Goal: Task Accomplishment & Management: Use online tool/utility

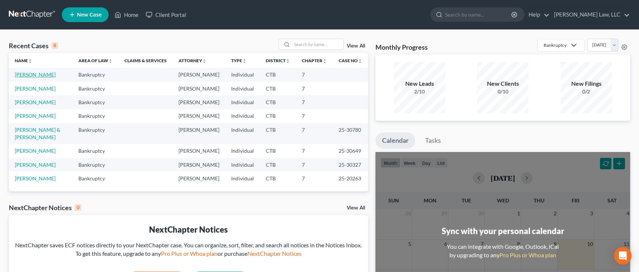
click at [34, 75] on link "[PERSON_NAME]" at bounding box center [35, 74] width 41 height 6
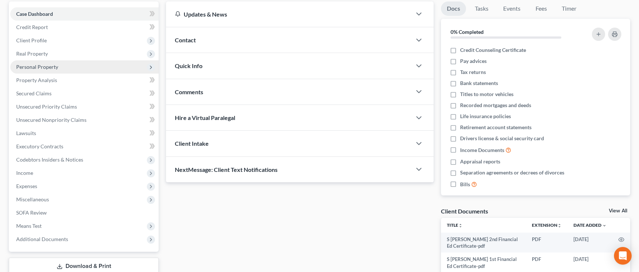
scroll to position [74, 0]
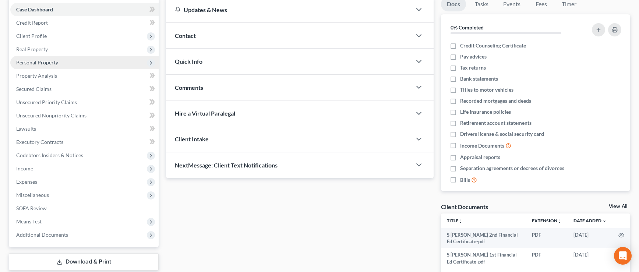
click at [46, 63] on span "Personal Property" at bounding box center [37, 62] width 42 height 6
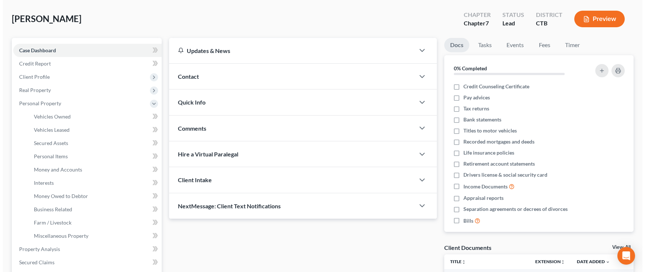
scroll to position [0, 0]
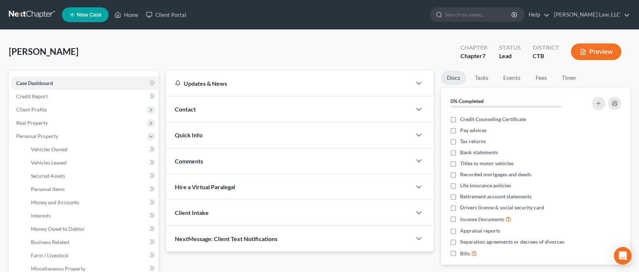
click at [593, 55] on button "Preview" at bounding box center [596, 51] width 50 height 17
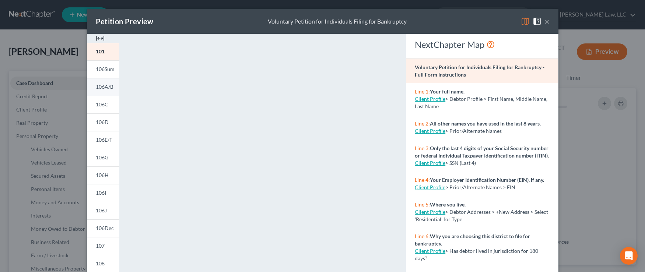
click at [97, 85] on span "106A/B" at bounding box center [105, 87] width 18 height 6
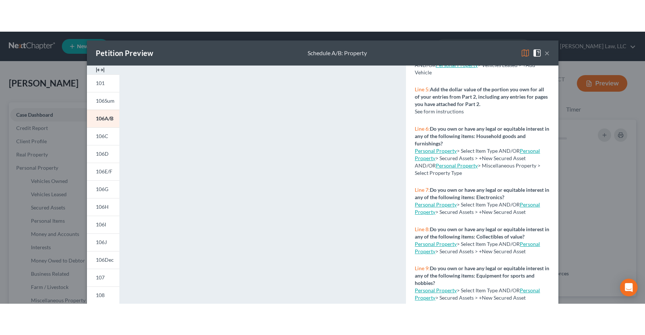
scroll to position [211, 0]
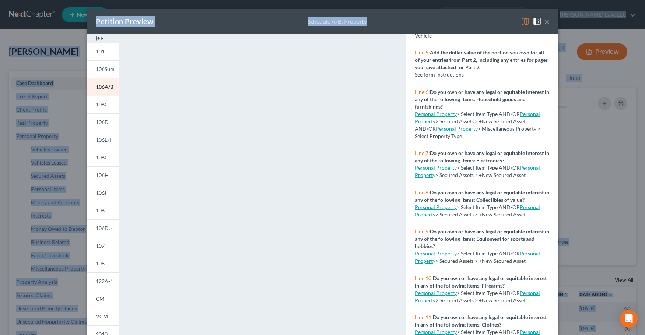
drag, startPoint x: 468, startPoint y: 19, endPoint x: 462, endPoint y: -5, distance: 24.6
click at [462, 0] on html "Home New Case Client Portal [PERSON_NAME] Law, LLC [EMAIL_ADDRESS][DOMAIN_NAME]…" at bounding box center [322, 262] width 645 height 524
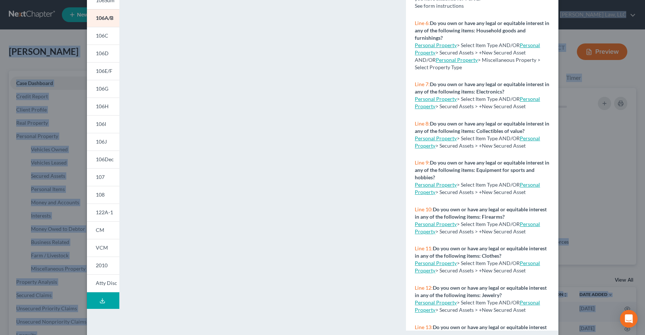
scroll to position [80, 0]
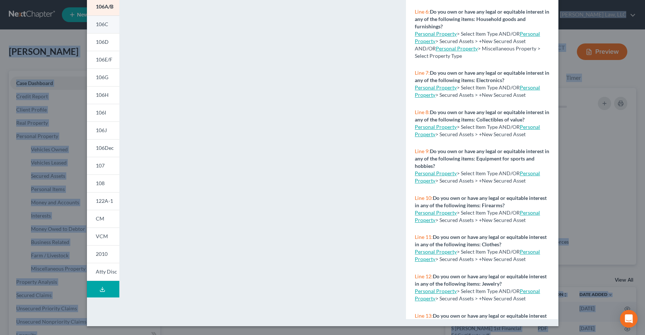
click at [101, 28] on link "106C" at bounding box center [103, 24] width 32 height 18
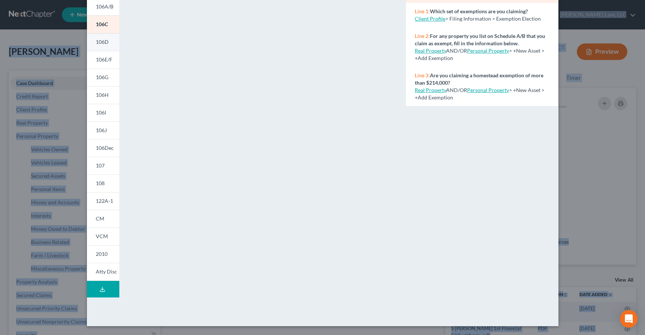
click at [105, 43] on span "106D" at bounding box center [102, 42] width 13 height 6
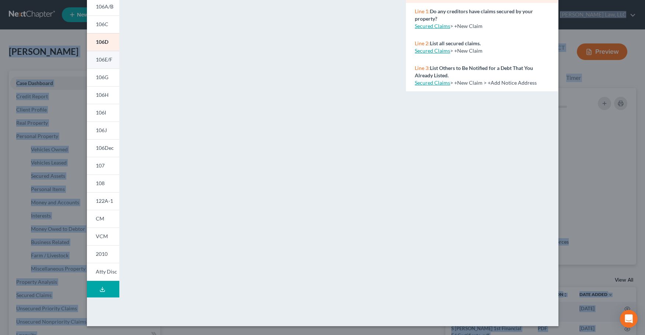
click at [105, 60] on span "106E/F" at bounding box center [104, 59] width 17 height 6
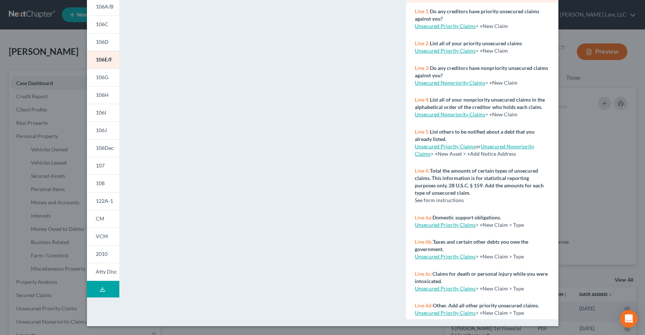
click at [14, 215] on div "Petition Preview Schedule E/F: Creditors Who Have Unsecured Claims × 101 106Sum…" at bounding box center [322, 167] width 645 height 335
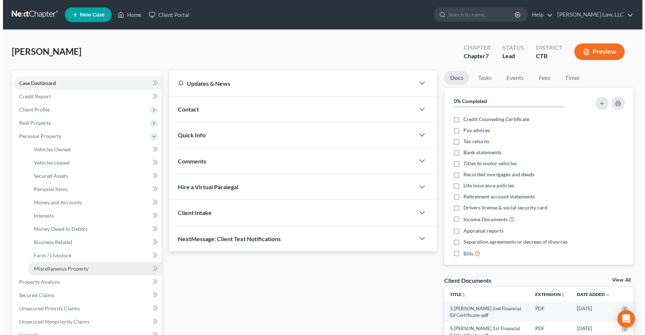
scroll to position [37, 0]
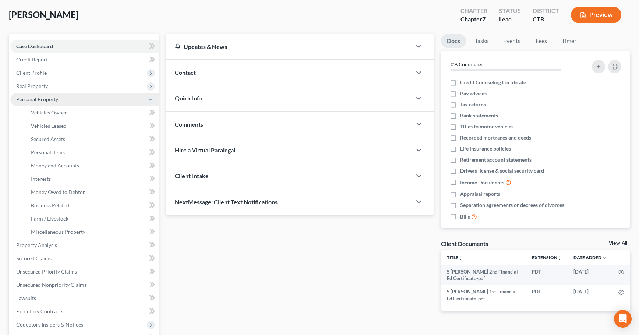
click at [23, 100] on span "Personal Property" at bounding box center [37, 99] width 42 height 6
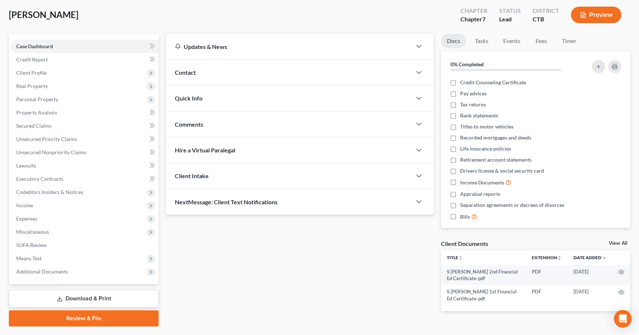
click at [592, 15] on button "Preview" at bounding box center [596, 15] width 50 height 17
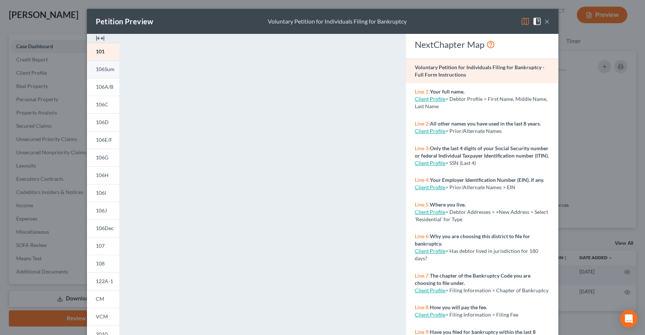
click at [103, 69] on span "106Sum" at bounding box center [105, 69] width 19 height 6
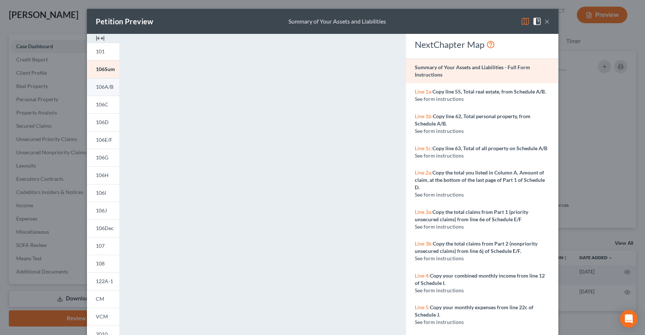
click at [96, 87] on span "106A/B" at bounding box center [105, 87] width 18 height 6
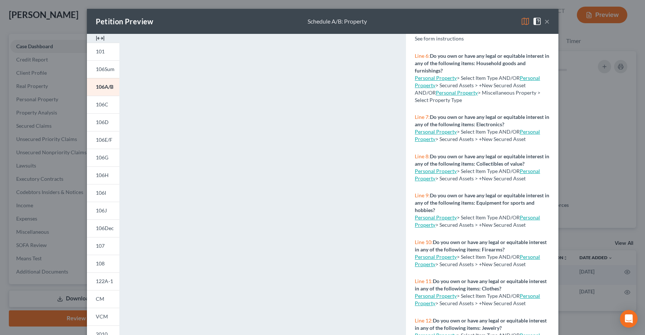
scroll to position [278, 0]
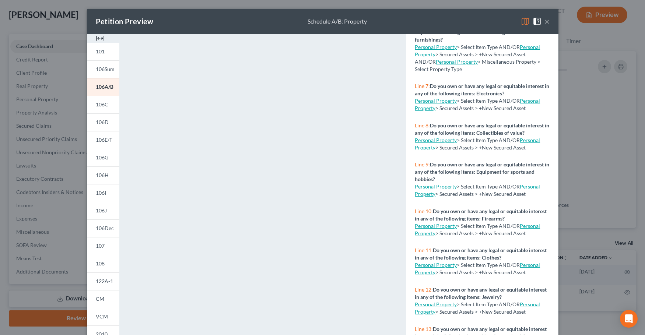
drag, startPoint x: 402, startPoint y: 18, endPoint x: 402, endPoint y: 13, distance: 4.4
click at [402, 13] on div "Petition Preview Schedule A/B: Property ×" at bounding box center [322, 21] width 471 height 25
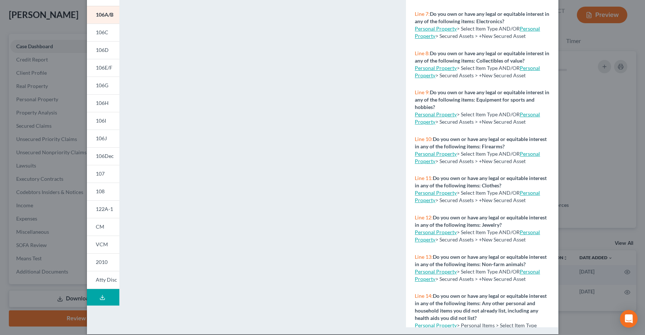
scroll to position [80, 0]
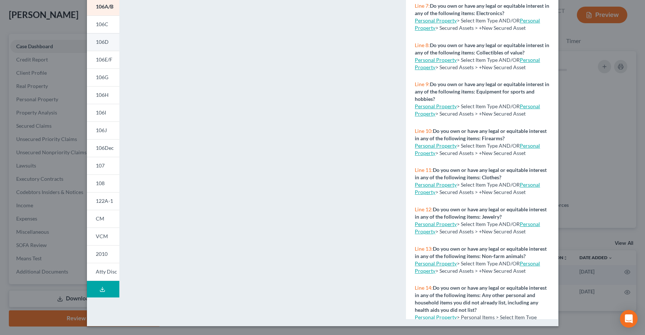
click at [104, 41] on span "106D" at bounding box center [102, 42] width 13 height 6
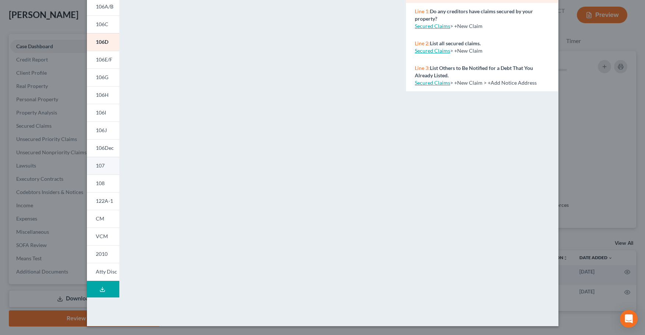
click at [95, 158] on link "107" at bounding box center [103, 166] width 32 height 18
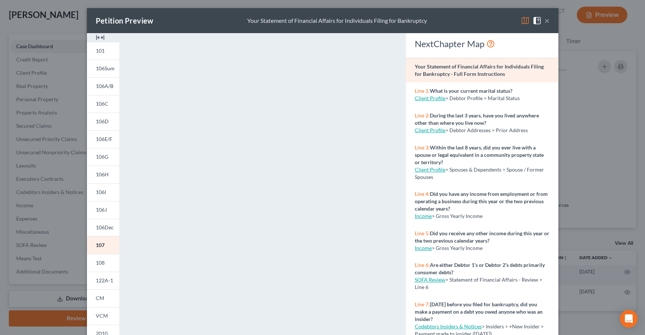
scroll to position [0, 0]
